Goal: Contribute content: Contribute content

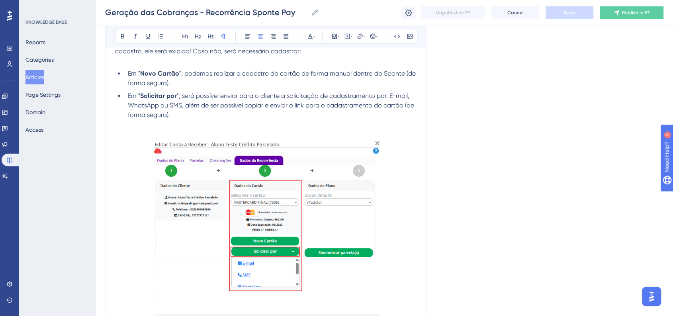
scroll to position [3845, 0]
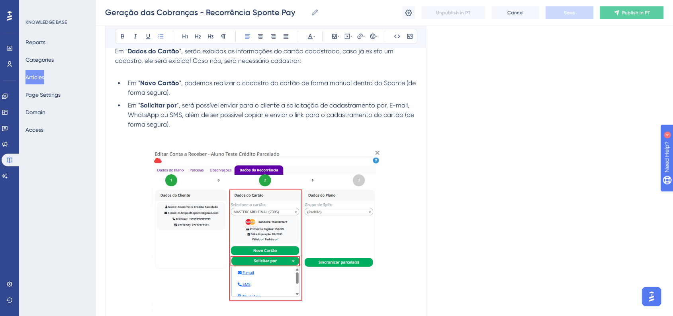
click at [207, 98] on li "Em " Novo Cartão ", podemos realizar o cadastro do cartão de forma manual dentr…" at bounding box center [271, 87] width 292 height 19
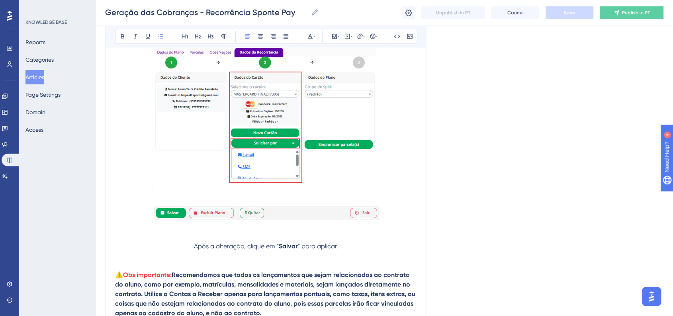
scroll to position [3978, 0]
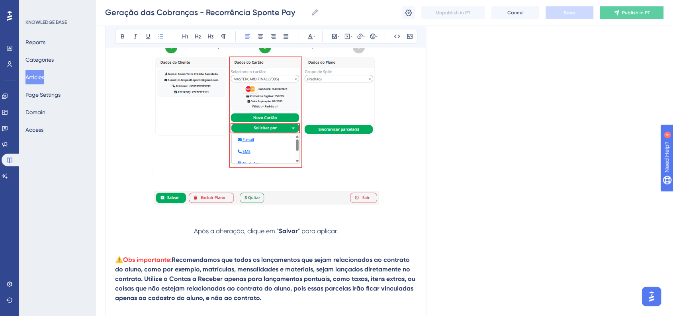
click at [191, 236] on p "Após a alteração, clique em " Salvar " para aplicar." at bounding box center [266, 232] width 302 height 10
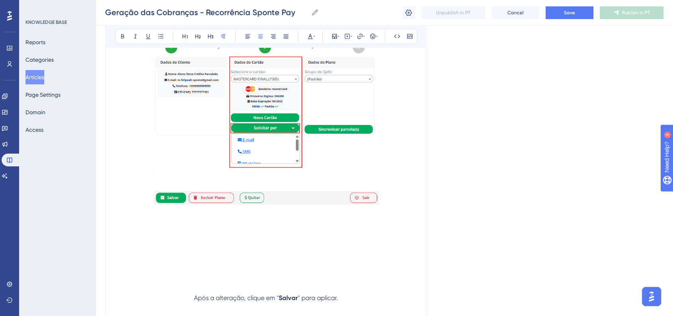
click at [191, 236] on p at bounding box center [266, 232] width 302 height 10
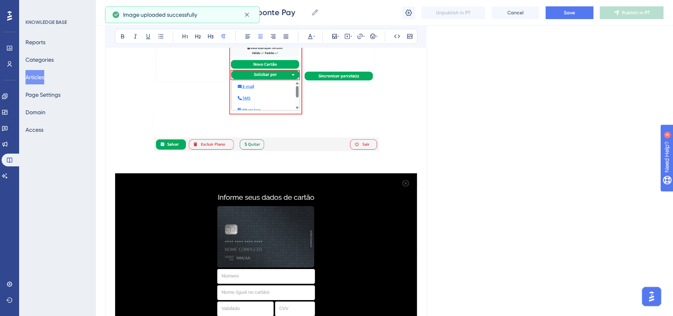
scroll to position [4111, 0]
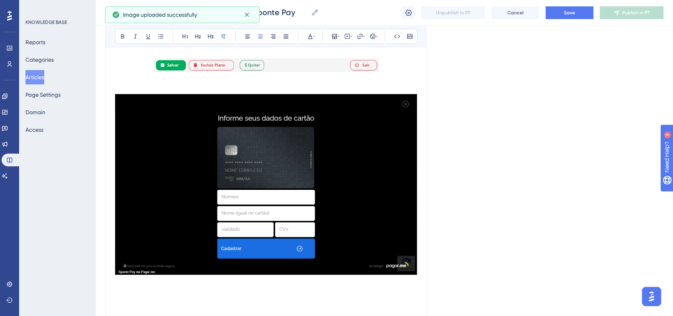
click at [299, 207] on img at bounding box center [266, 184] width 302 height 181
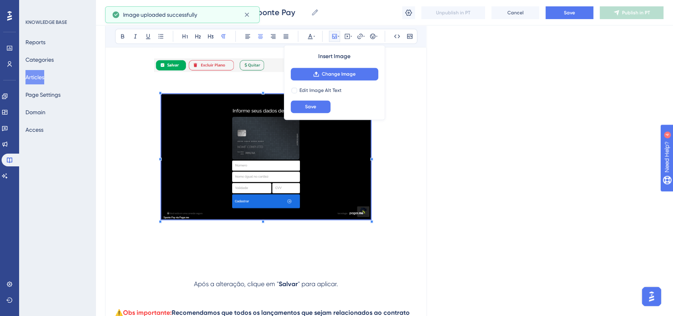
click at [325, 190] on span at bounding box center [265, 158] width 209 height 128
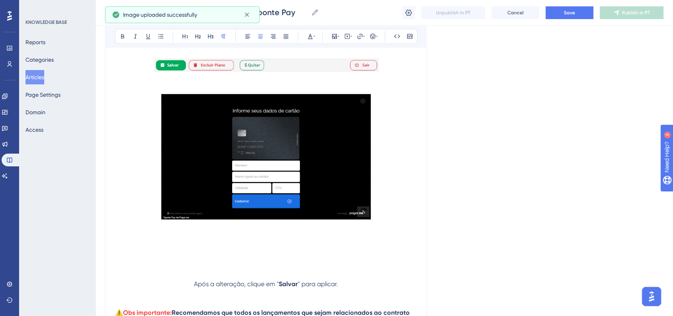
click at [395, 201] on p at bounding box center [266, 158] width 302 height 128
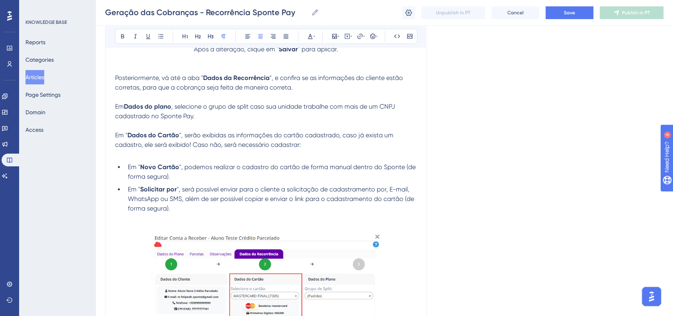
scroll to position [3757, 0]
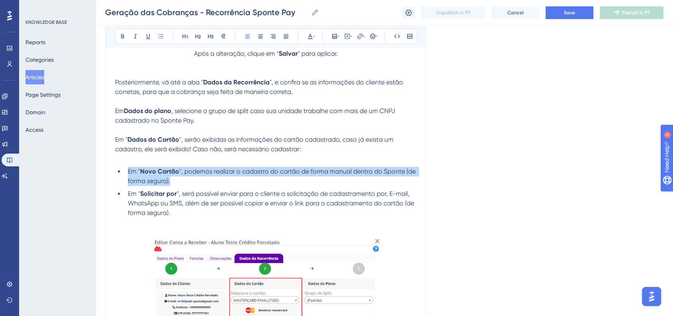
drag, startPoint x: 172, startPoint y: 192, endPoint x: 104, endPoint y: 179, distance: 69.7
copy li "Em " Novo Cartão ", podemos realizar o cadastro do cartão de forma manual dentr…"
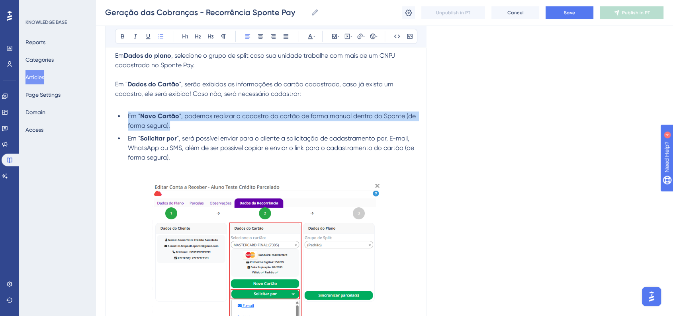
scroll to position [4022, 0]
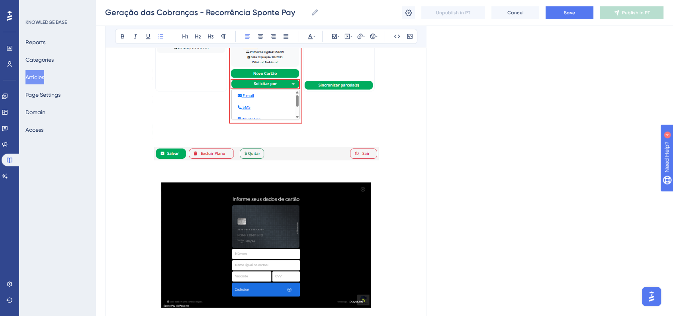
click at [186, 173] on p at bounding box center [266, 168] width 302 height 10
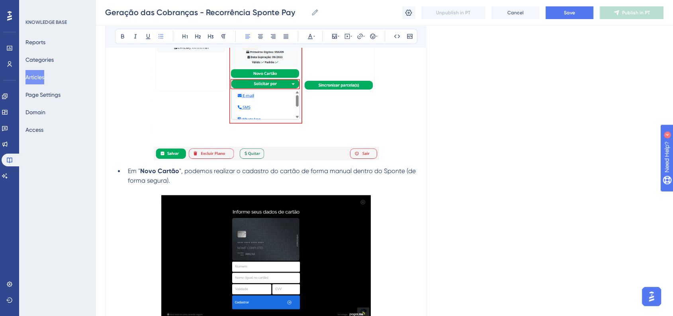
click at [117, 182] on ul "Em " Novo Cartão ", podemos realizar o cadastro do cartão de forma manual dentr…" at bounding box center [266, 175] width 302 height 19
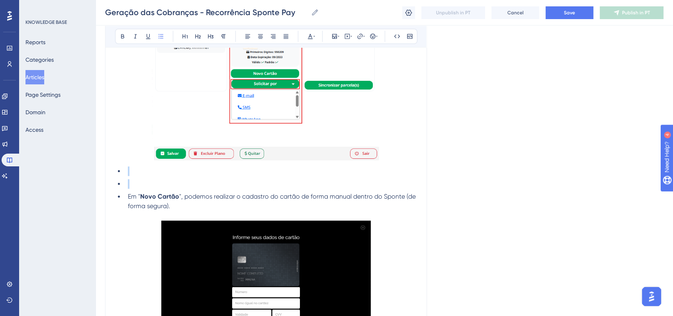
drag, startPoint x: 123, startPoint y: 190, endPoint x: 115, endPoint y: 187, distance: 8.9
click at [115, 187] on ul "Em " Novo Cartão ", podemos realizar o cadastro do cartão de forma manual dentr…" at bounding box center [266, 188] width 302 height 45
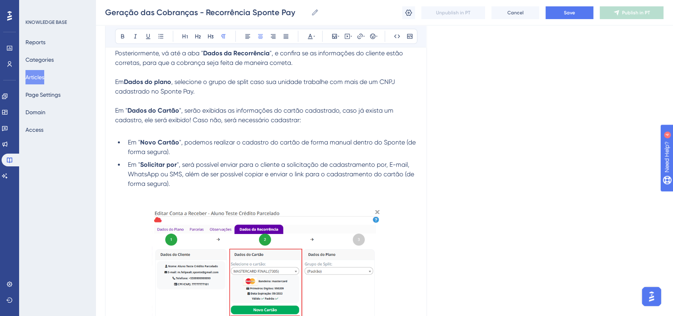
scroll to position [3801, 0]
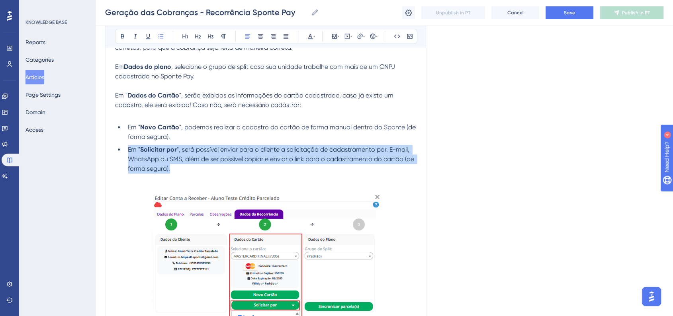
drag, startPoint x: 178, startPoint y: 184, endPoint x: 127, endPoint y: 162, distance: 56.0
click at [127, 162] on li "Em " Solicitar por ", será possível enviar para o cliente a solicitação de cada…" at bounding box center [271, 159] width 292 height 29
copy li "Em " Solicitar por ", será possível enviar para o cliente a solicitação de cada…"
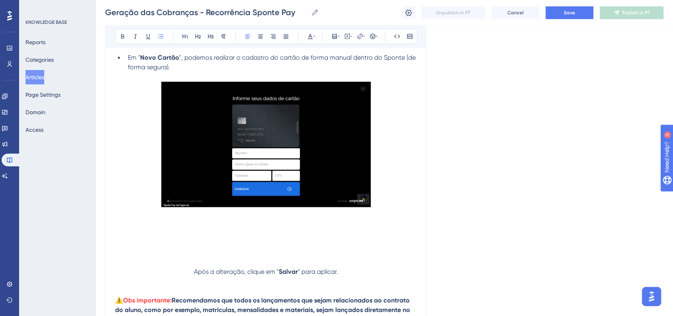
scroll to position [4243, 0]
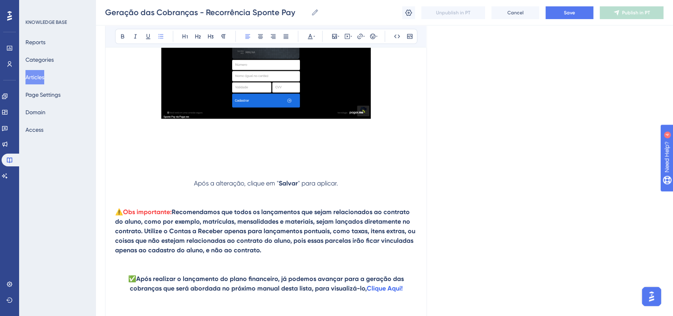
click at [166, 150] on p at bounding box center [266, 146] width 302 height 10
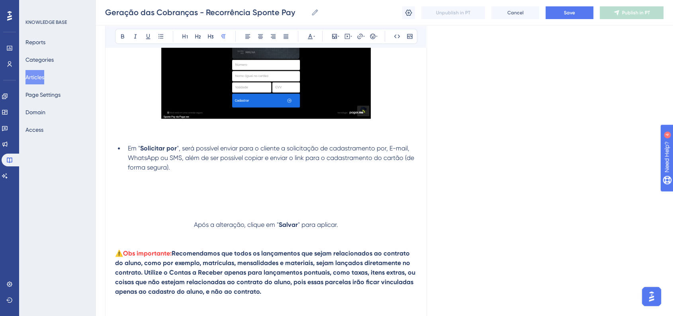
click at [272, 192] on p at bounding box center [266, 187] width 302 height 10
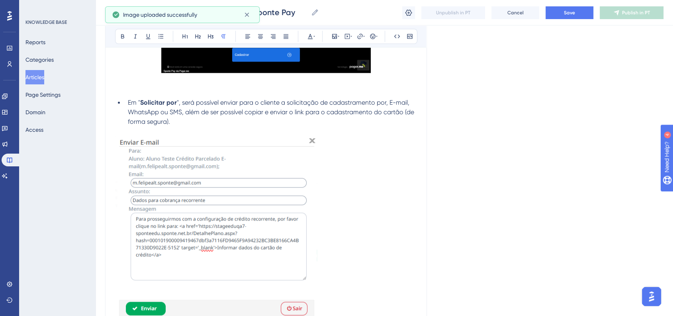
scroll to position [4332, 0]
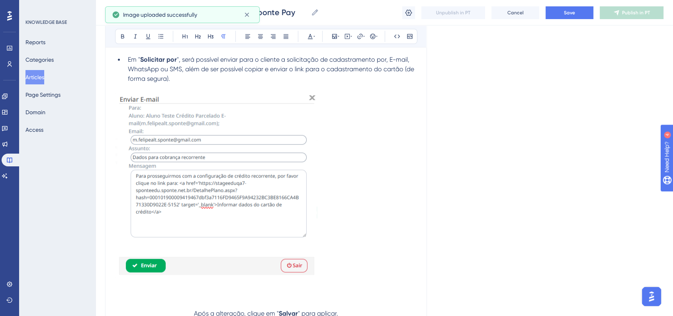
click at [254, 215] on img at bounding box center [216, 185] width 203 height 184
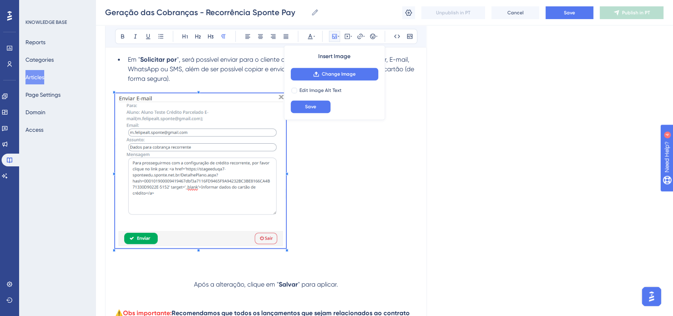
click at [286, 250] on p at bounding box center [266, 172] width 302 height 158
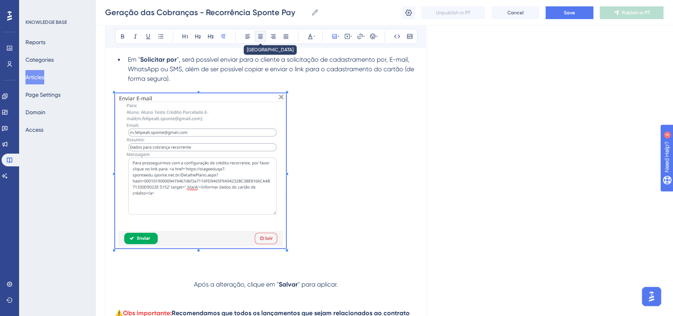
click at [259, 35] on icon at bounding box center [260, 36] width 6 height 6
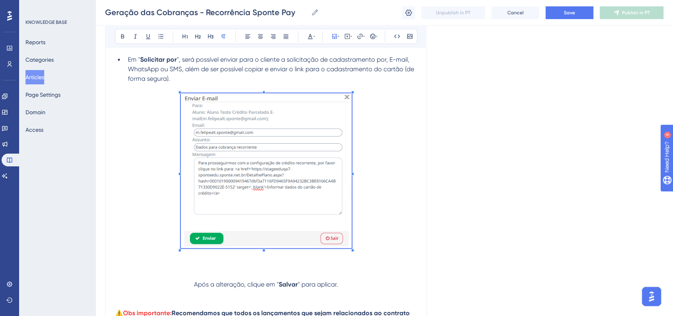
click at [379, 173] on p at bounding box center [266, 172] width 302 height 158
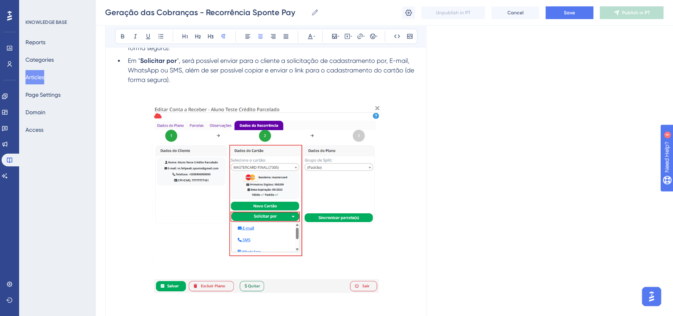
scroll to position [3801, 0]
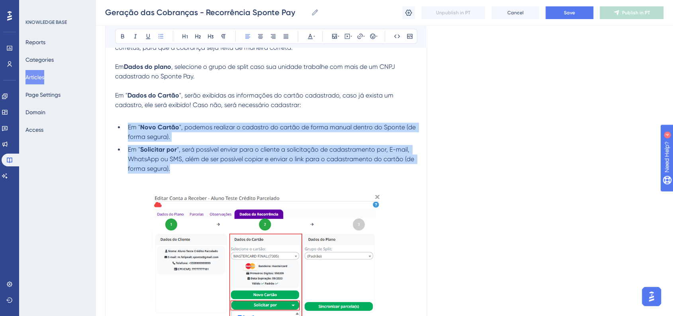
drag, startPoint x: 184, startPoint y: 185, endPoint x: 119, endPoint y: 142, distance: 77.6
click at [119, 142] on ul "Em " Novo Cartão ", podemos realizar o cadastro do cartão de forma manual dentr…" at bounding box center [266, 148] width 302 height 51
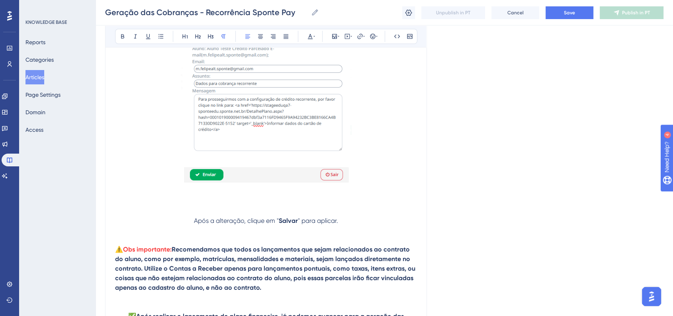
scroll to position [4509, 0]
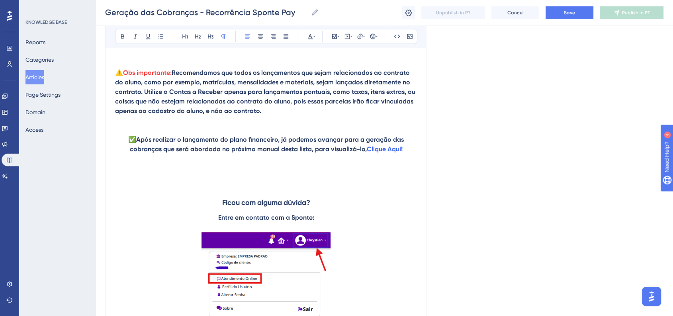
click at [563, 5] on div "Geração das Cobranças - Recorrência Sponte Pay Geração das Cobranças - Recorrên…" at bounding box center [384, 12] width 577 height 25
click at [564, 9] on button "Save" at bounding box center [570, 12] width 48 height 13
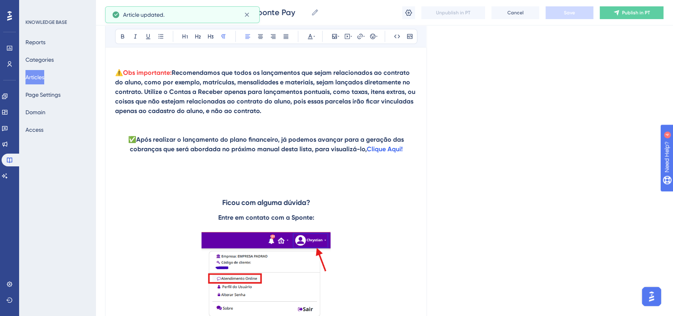
click at [44, 80] on button "Articles" at bounding box center [34, 77] width 19 height 14
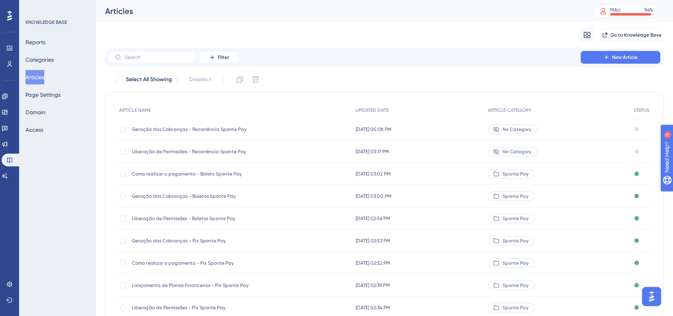
click at [245, 130] on span "Geração das Cobranças - Recorrência Sponte Pay" at bounding box center [195, 129] width 127 height 6
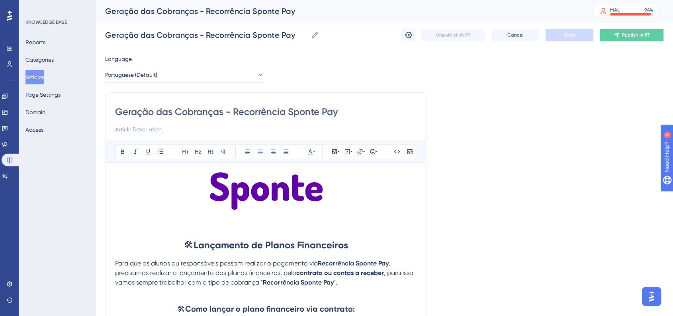
click at [41, 75] on button "Articles" at bounding box center [34, 77] width 19 height 14
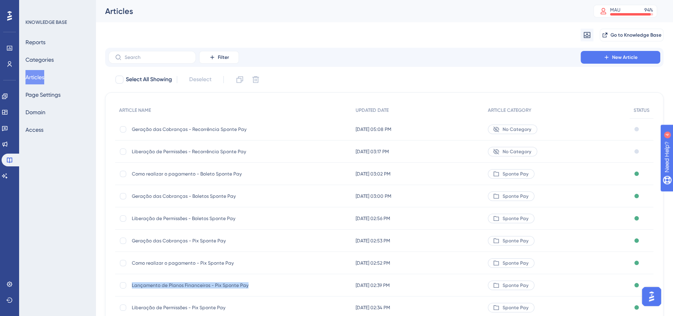
drag, startPoint x: 131, startPoint y: 288, endPoint x: 248, endPoint y: 286, distance: 117.5
click at [248, 286] on div "Lançamento de Planos Financeiros - Pix Sponte Pay Lançamento de Planos Financei…" at bounding box center [233, 285] width 237 height 22
copy span "Lançamento de Planos Financeiros - Pix Sponte Pay"
click at [209, 129] on span "Geração das Cobranças - Recorrência Sponte Pay" at bounding box center [195, 129] width 127 height 6
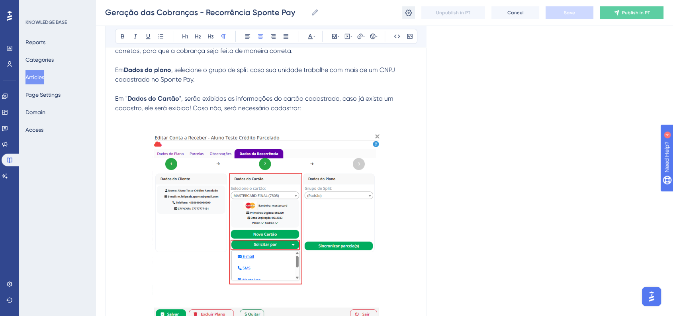
scroll to position [3785, 0]
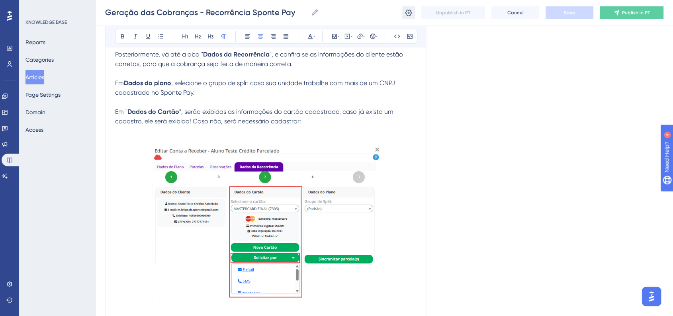
click at [405, 10] on icon at bounding box center [409, 13] width 8 height 8
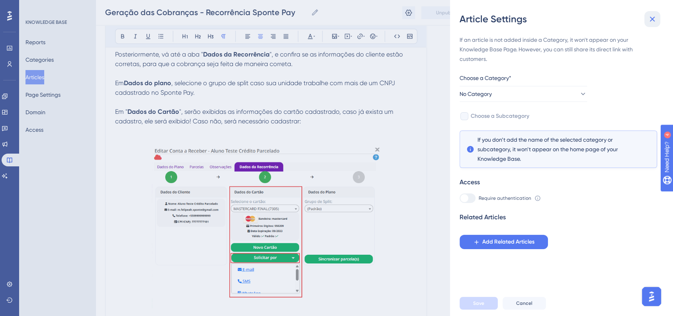
click at [648, 17] on icon at bounding box center [652, 19] width 10 height 10
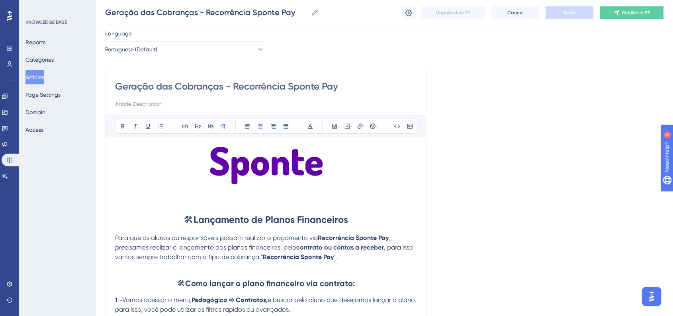
scroll to position [0, 0]
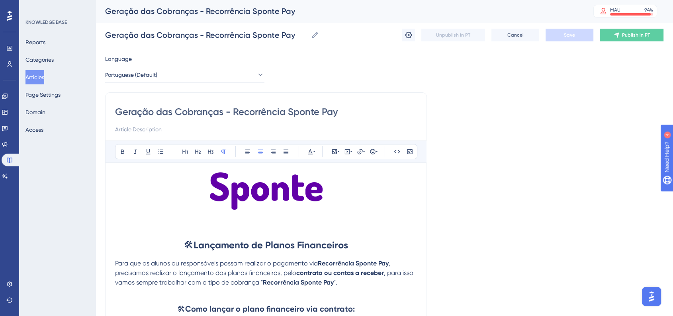
click at [191, 29] on input "Geração das Cobranças - Recorrência Sponte Pay" at bounding box center [206, 34] width 203 height 11
drag, startPoint x: 292, startPoint y: 33, endPoint x: 105, endPoint y: 37, distance: 187.2
click at [105, 37] on input "Geração das Cobranças - Recorrência Sponte Pay" at bounding box center [206, 34] width 203 height 11
paste input "Lançamento de Planos Financeiros - Pix"
drag, startPoint x: 242, startPoint y: 35, endPoint x: 250, endPoint y: 36, distance: 8.4
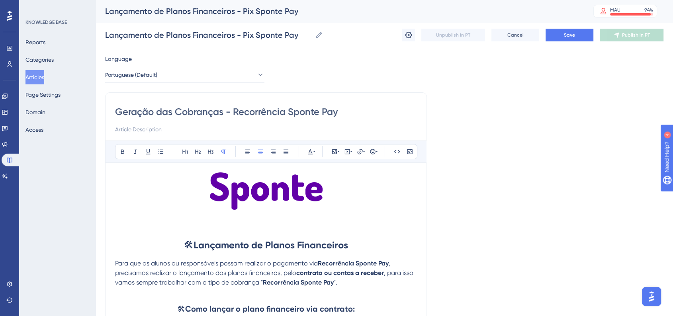
click at [250, 36] on input "Lançamento de Planos Financeiros - Pix Sponte Pay" at bounding box center [208, 34] width 207 height 11
type input "Lançamento de Planos Financeiros - Recorrência Sponte Pay"
click at [246, 36] on input "Lançamento de Planos Financeiros - Recorrência Sponte Pay" at bounding box center [225, 34] width 240 height 11
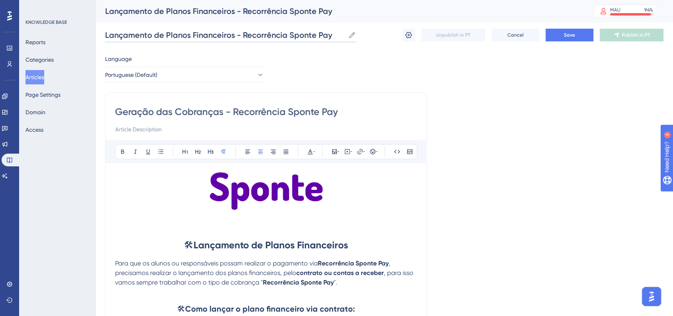
click at [246, 36] on input "Lançamento de Planos Financeiros - Recorrência Sponte Pay" at bounding box center [225, 34] width 240 height 11
click at [244, 112] on input "Geração das Cobranças - Recorrência Sponte Pay" at bounding box center [266, 112] width 302 height 13
paste input "Lançamento de Planos Financeiro"
type input "Lançamento de Planos Financeiros - Recorrência Sponte Pay"
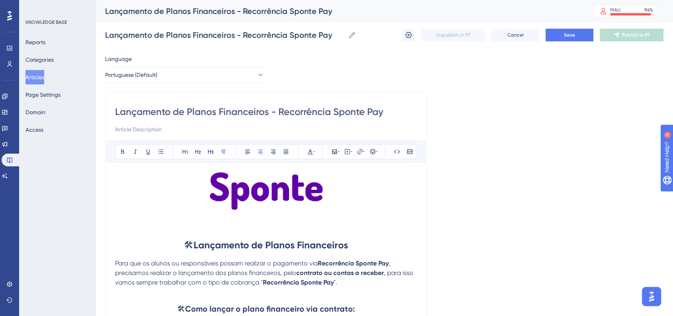
click at [576, 34] on button "Save" at bounding box center [570, 35] width 48 height 13
click at [30, 76] on button "Articles" at bounding box center [34, 77] width 19 height 14
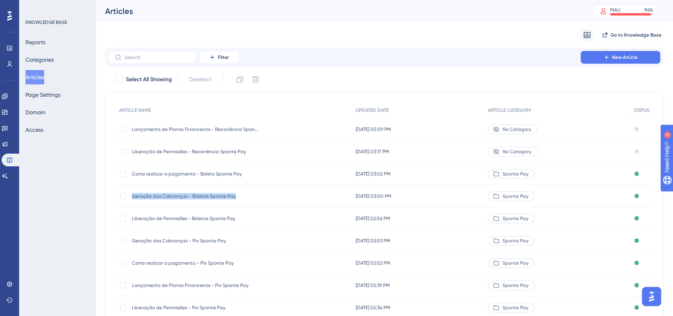
drag, startPoint x: 133, startPoint y: 198, endPoint x: 233, endPoint y: 198, distance: 100.3
click at [233, 198] on span "Geração das Cobranças - Boletos Sponte Pay" at bounding box center [195, 196] width 127 height 6
copy span "Geração das Cobranças - Boletos Sponte Pay"
click at [605, 63] on button "New Article" at bounding box center [621, 57] width 80 height 13
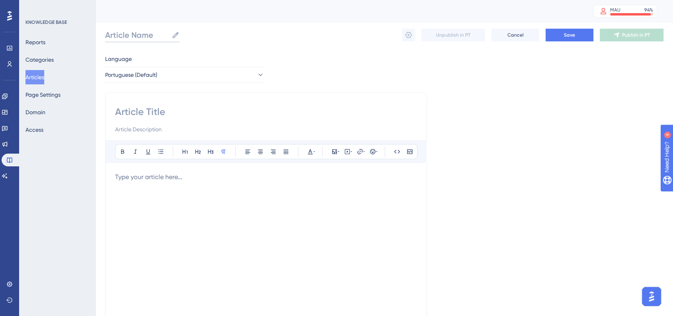
click at [151, 38] on input "Article Name" at bounding box center [136, 34] width 63 height 11
paste input "Geração das Cobranças - Boletos Sponte Pay"
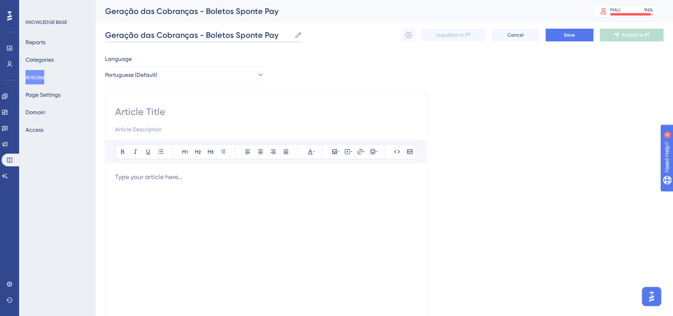
drag, startPoint x: 205, startPoint y: 35, endPoint x: 230, endPoint y: 33, distance: 24.7
click at [230, 33] on input "Geração das Cobranças - Boletos Sponte Pay" at bounding box center [198, 34] width 186 height 11
click at [211, 31] on input "Geração das Cobranças - Recorrência Sponte Pay" at bounding box center [206, 34] width 203 height 11
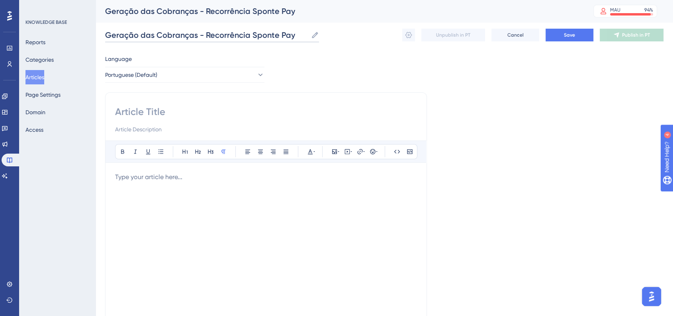
type input "Geração das Cobranças - Recorrência Sponte Pay"
click at [180, 114] on input at bounding box center [266, 112] width 302 height 13
paste input "Geração das Cobranças - Recorrência Sponte Pay"
type input "Geração das Cobranças - Recorrência Sponte Pay"
click at [532, 163] on div "Language Portuguese (Default) Geração das Cobranças - Recorrência Sponte Pay Bo…" at bounding box center [384, 229] width 558 height 351
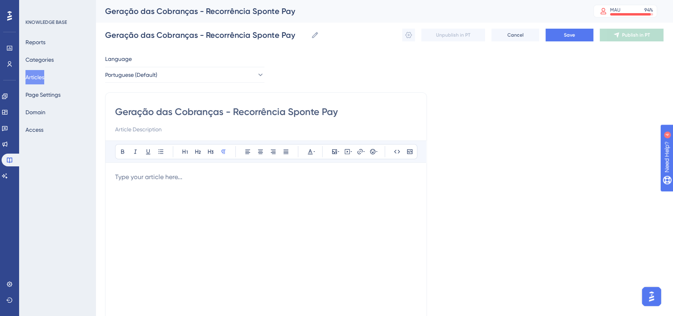
click at [300, 187] on div at bounding box center [266, 259] width 302 height 175
click at [182, 180] on p at bounding box center [266, 177] width 302 height 10
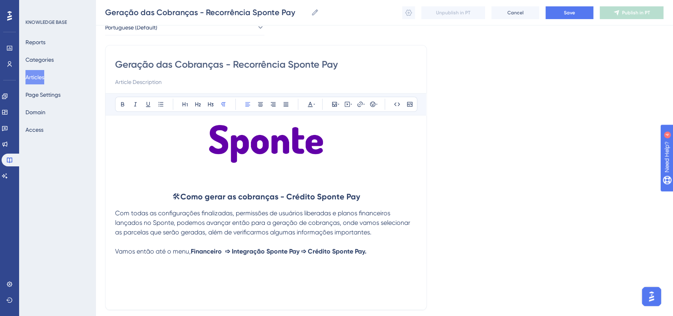
scroll to position [88, 0]
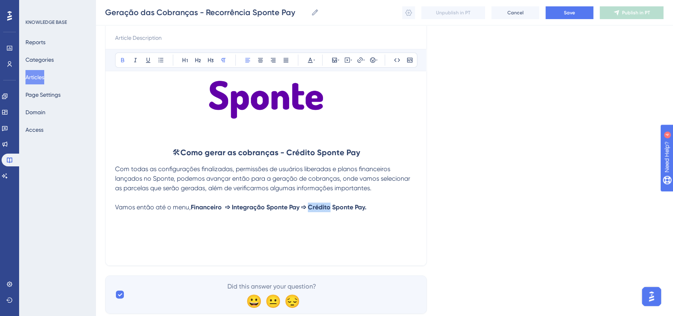
drag, startPoint x: 311, startPoint y: 208, endPoint x: 332, endPoint y: 207, distance: 21.1
click at [332, 207] on strong "Financeiro ➩ Integração Sponte Pay ➩ Crédito Sponte Pay." at bounding box center [279, 207] width 176 height 8
click at [409, 206] on p "Vamos então até o menu, Financeiro ➩ Integração Sponte Pay ➩ Recorrência Sponte…" at bounding box center [266, 208] width 302 height 10
click at [245, 225] on p at bounding box center [266, 227] width 302 height 10
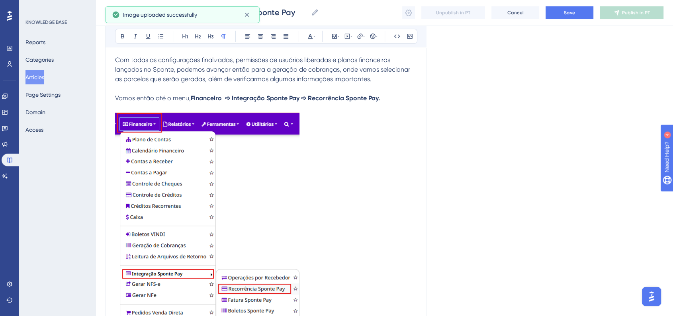
scroll to position [299, 0]
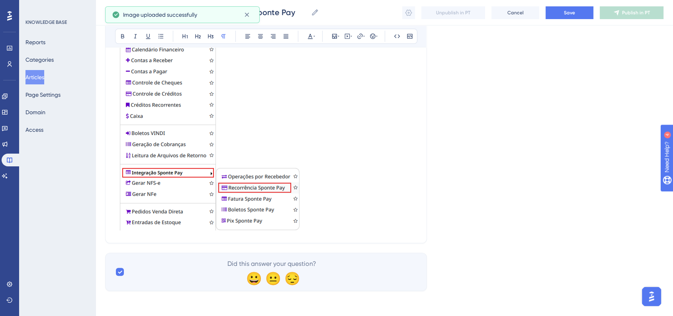
click at [240, 171] on img at bounding box center [207, 121] width 184 height 219
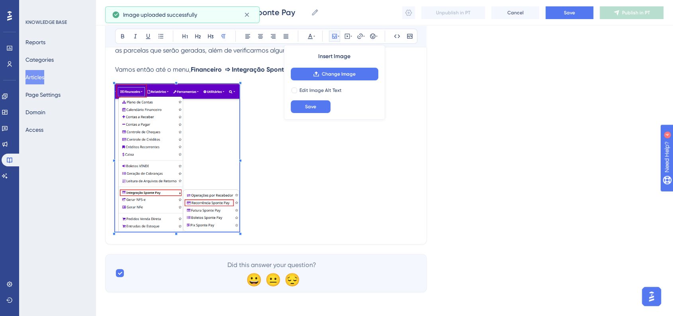
scroll to position [227, 0]
click at [239, 182] on p at bounding box center [266, 158] width 302 height 151
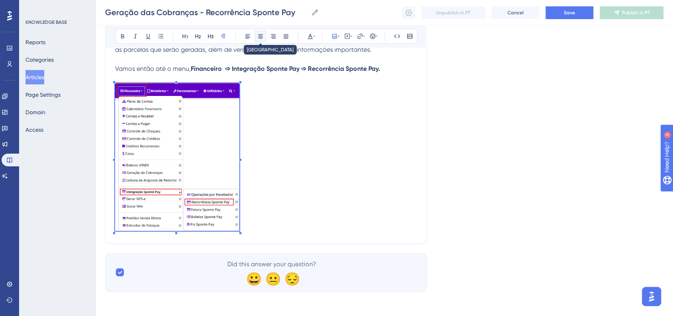
click at [261, 41] on button at bounding box center [260, 36] width 11 height 11
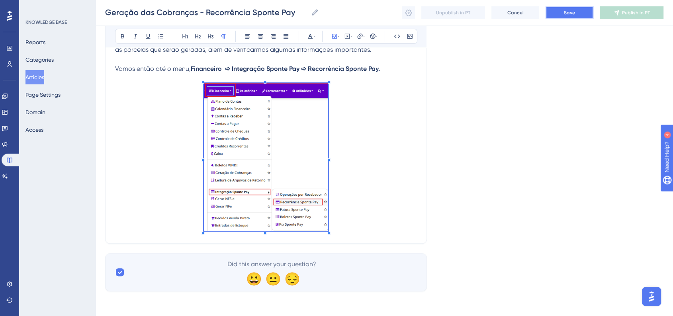
click at [576, 17] on button "Save" at bounding box center [570, 12] width 48 height 13
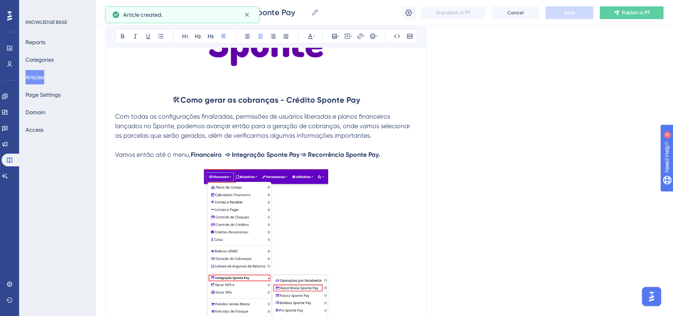
scroll to position [177, 0]
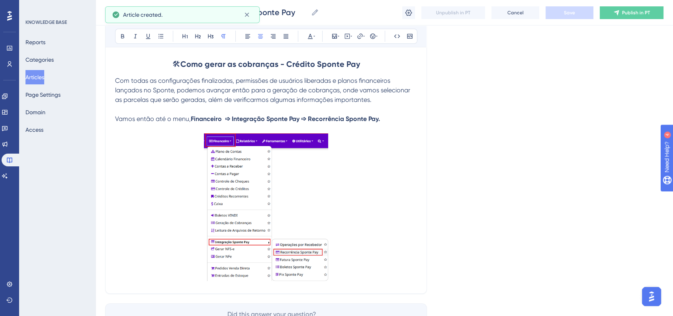
click at [382, 210] on p at bounding box center [266, 208] width 302 height 151
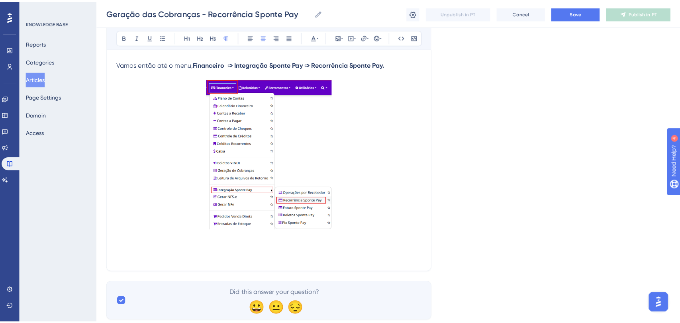
scroll to position [256, 0]
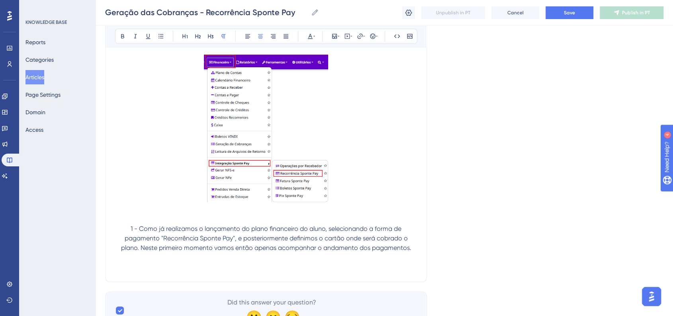
drag, startPoint x: 233, startPoint y: 267, endPoint x: 245, endPoint y: 270, distance: 11.8
click at [233, 267] on p at bounding box center [266, 267] width 302 height 10
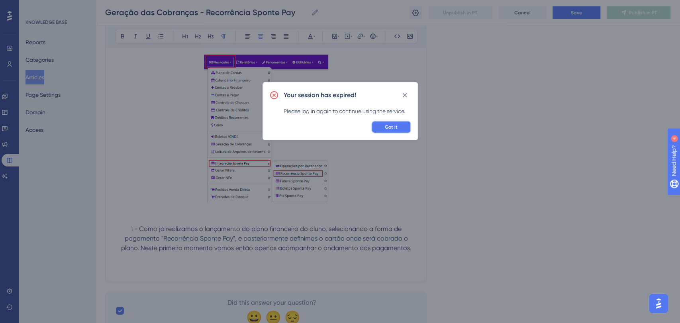
click at [392, 131] on button "Got it" at bounding box center [391, 127] width 40 height 13
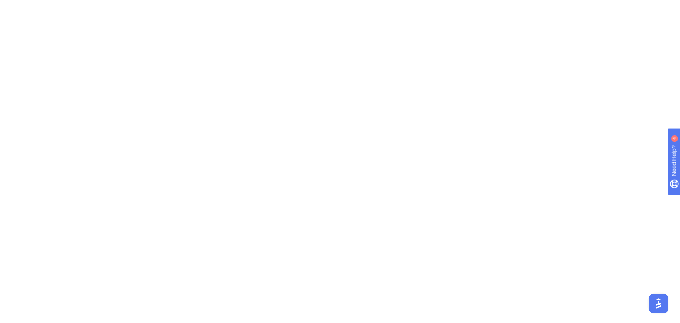
scroll to position [0, 0]
